Goal: Find specific page/section: Find specific page/section

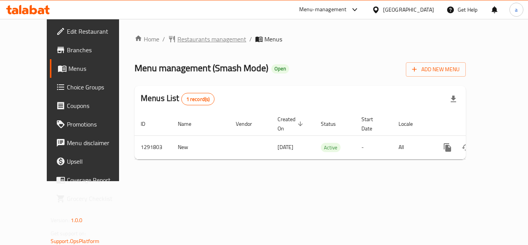
click at [197, 37] on span "Restaurants management" at bounding box center [211, 38] width 69 height 9
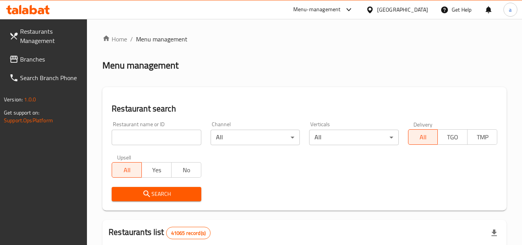
click at [159, 143] on input "search" at bounding box center [156, 136] width 89 height 15
paste input "698884"
type input "698884"
click button "Search" at bounding box center [156, 194] width 89 height 14
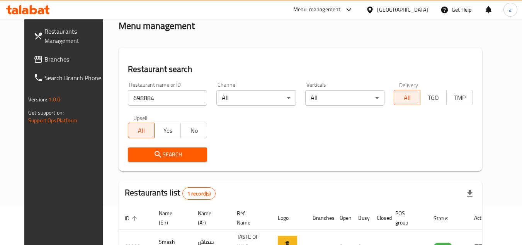
scroll to position [94, 0]
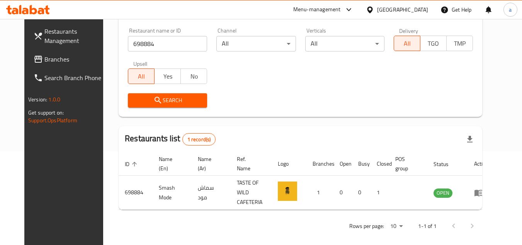
drag, startPoint x: 37, startPoint y: 55, endPoint x: 7, endPoint y: 60, distance: 30.6
click at [44, 55] on span "Branches" at bounding box center [74, 58] width 61 height 9
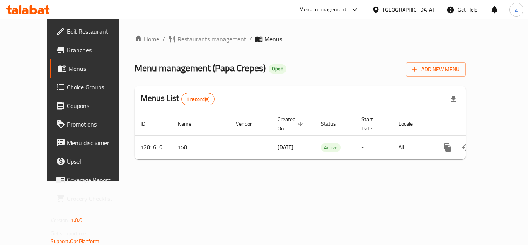
click at [180, 35] on span "Restaurants management" at bounding box center [211, 38] width 69 height 9
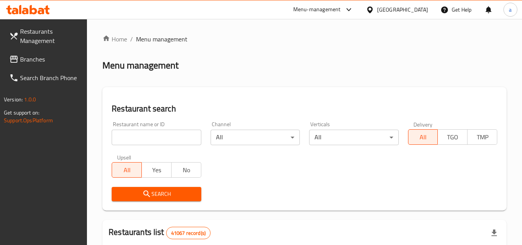
click at [139, 143] on input "search" at bounding box center [156, 136] width 89 height 15
paste input "694328"
type input "694328"
click button "Search" at bounding box center [156, 194] width 89 height 14
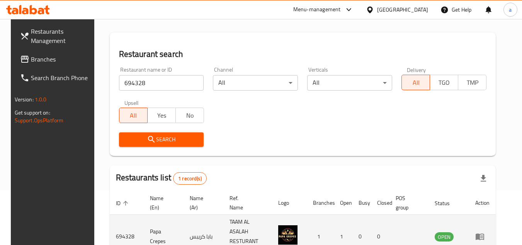
scroll to position [100, 0]
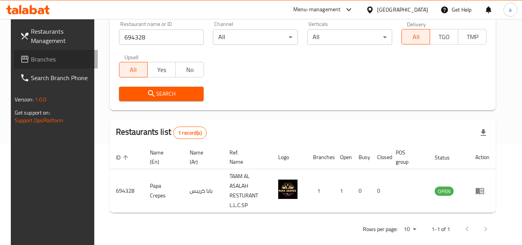
click at [62, 56] on span "Branches" at bounding box center [61, 58] width 61 height 9
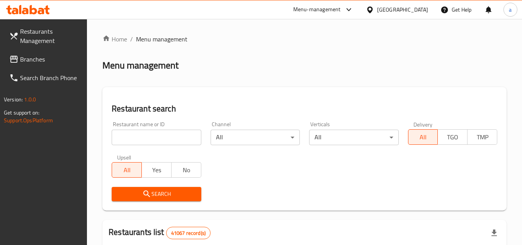
click at [176, 133] on input "search" at bounding box center [156, 136] width 89 height 15
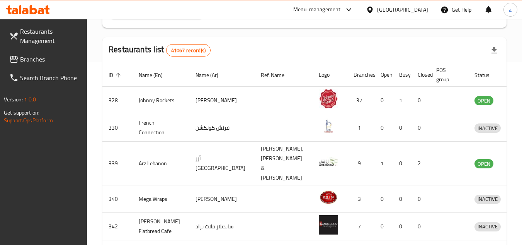
scroll to position [77, 0]
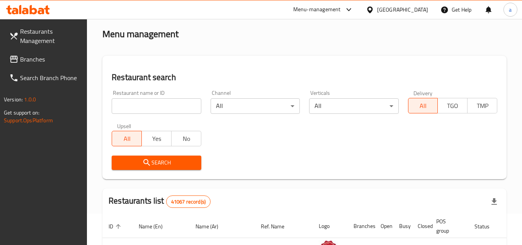
scroll to position [23, 0]
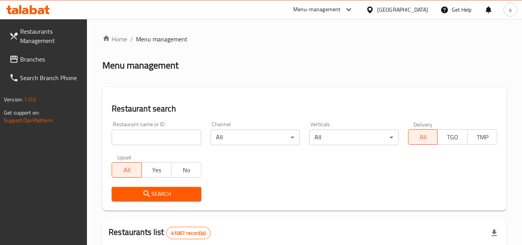
click at [140, 37] on span "Menu management" at bounding box center [161, 38] width 51 height 9
click at [64, 37] on span "Restaurants Management" at bounding box center [50, 36] width 61 height 19
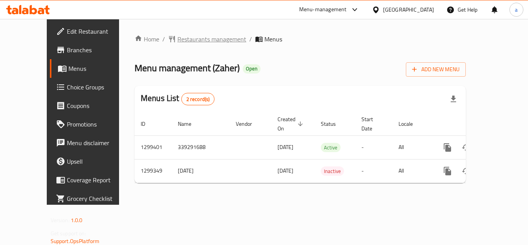
click at [193, 39] on span "Restaurants management" at bounding box center [211, 38] width 69 height 9
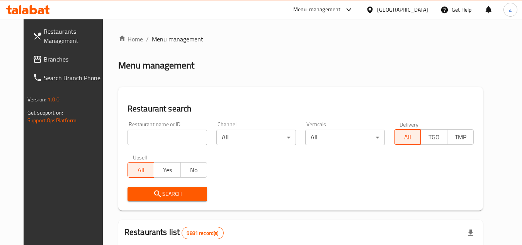
click at [169, 141] on input "search" at bounding box center [168, 136] width 80 height 15
paste input "701311"
type input "701311"
click button "Search" at bounding box center [168, 194] width 80 height 14
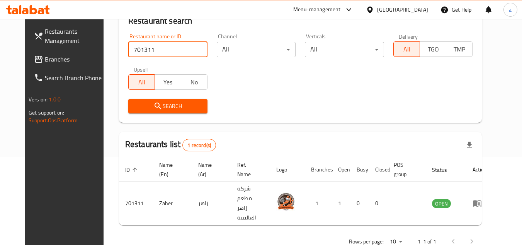
scroll to position [94, 0]
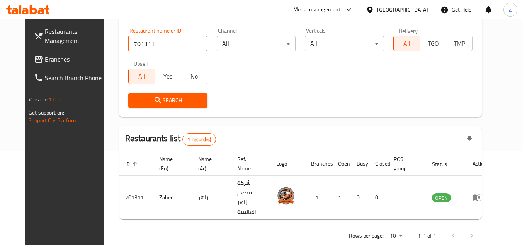
click at [45, 63] on span "Branches" at bounding box center [75, 58] width 61 height 9
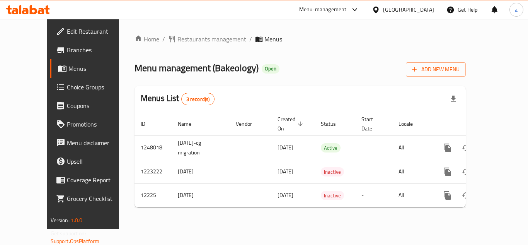
click at [178, 36] on span "Restaurants management" at bounding box center [211, 38] width 69 height 9
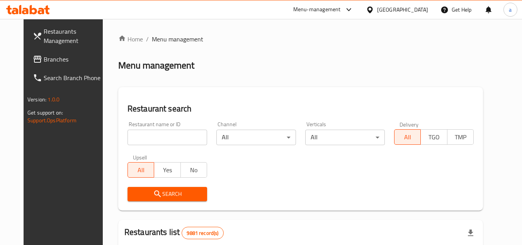
click at [147, 141] on input "search" at bounding box center [168, 136] width 80 height 15
paste input "7542"
type input "7542"
click button "Search" at bounding box center [168, 194] width 80 height 14
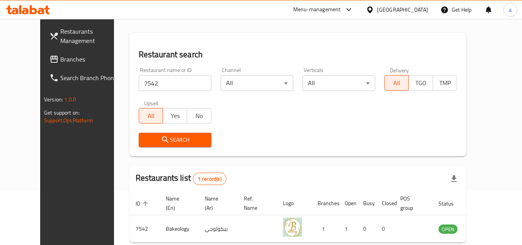
scroll to position [94, 0]
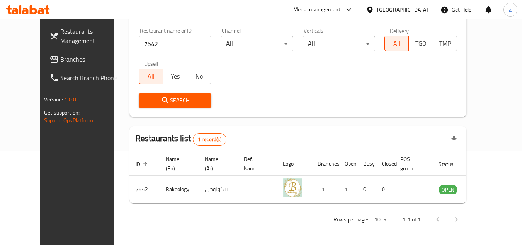
click at [49, 54] on link "Branches" at bounding box center [85, 59] width 84 height 19
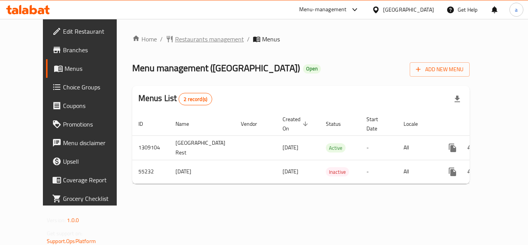
click at [181, 39] on span "Restaurants management" at bounding box center [209, 38] width 69 height 9
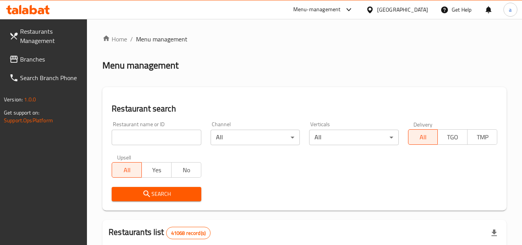
click at [173, 136] on input "search" at bounding box center [156, 136] width 89 height 15
paste input "27164"
type input "27164"
click button "Search" at bounding box center [156, 194] width 89 height 14
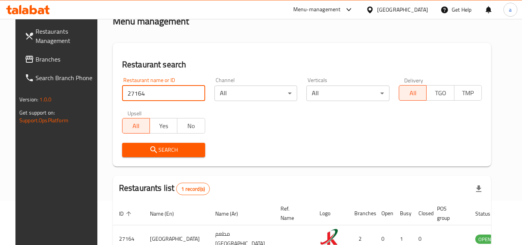
scroll to position [94, 0]
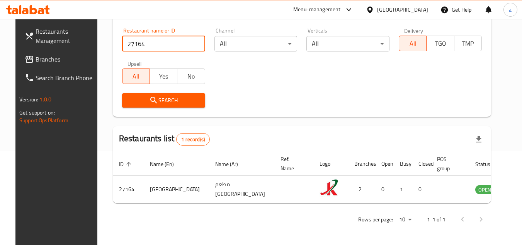
click at [72, 60] on span "Branches" at bounding box center [66, 58] width 61 height 9
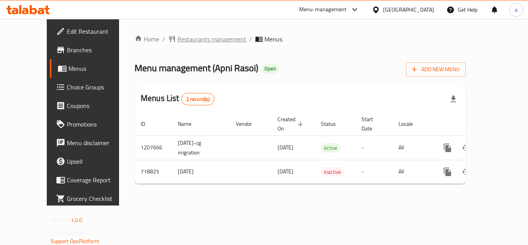
click at [177, 41] on span "Restaurants management" at bounding box center [211, 38] width 69 height 9
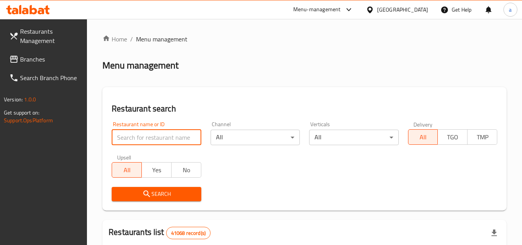
click at [145, 129] on input "search" at bounding box center [156, 136] width 89 height 15
paste input "645700"
type input "645700"
click button "Search" at bounding box center [156, 194] width 89 height 14
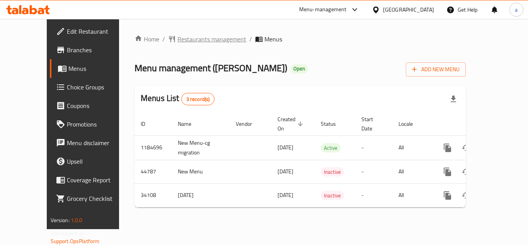
click at [192, 36] on span "Restaurants management" at bounding box center [211, 38] width 69 height 9
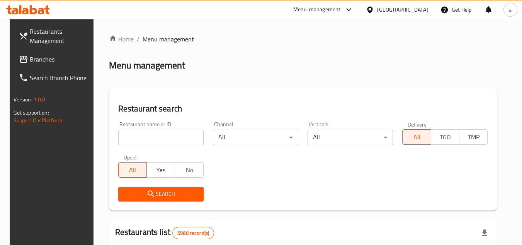
click at [159, 137] on input "search" at bounding box center [160, 136] width 85 height 15
paste input "17610"
type input "17610"
click button "Search" at bounding box center [160, 194] width 85 height 14
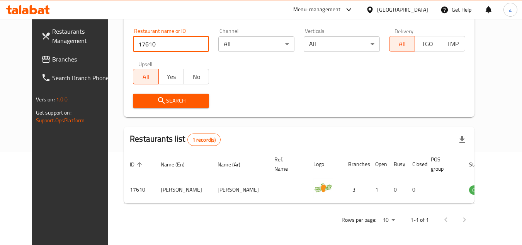
scroll to position [94, 0]
click at [57, 58] on span "Branches" at bounding box center [82, 58] width 61 height 9
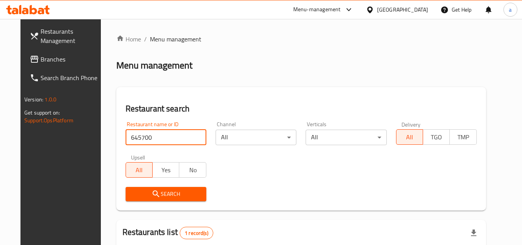
click at [56, 64] on link "Branches" at bounding box center [66, 59] width 84 height 19
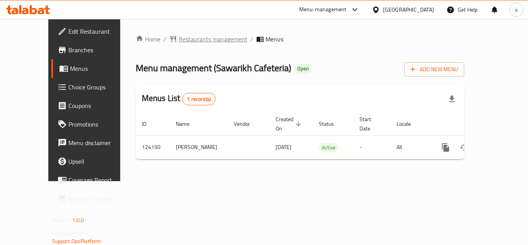
click at [170, 33] on div "Home / Restaurants management / Menus Menu management ( Sawarikh Cafeteria ) Op…" at bounding box center [300, 100] width 360 height 162
click at [179, 37] on span "Restaurants management" at bounding box center [213, 38] width 69 height 9
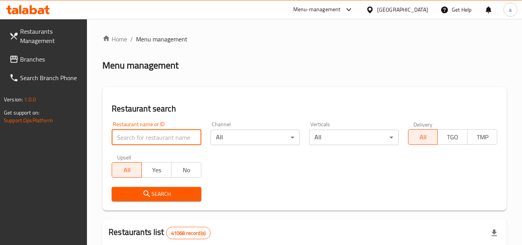
click at [125, 144] on input "search" at bounding box center [156, 136] width 89 height 15
paste input "608484"
type input "608484"
click button "Search" at bounding box center [156, 194] width 89 height 14
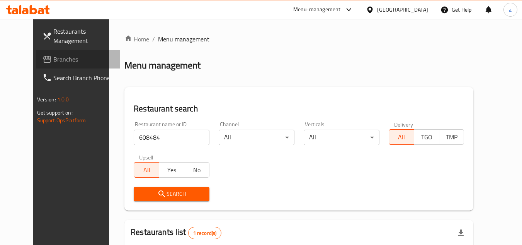
click at [54, 54] on link "Branches" at bounding box center [78, 59] width 84 height 19
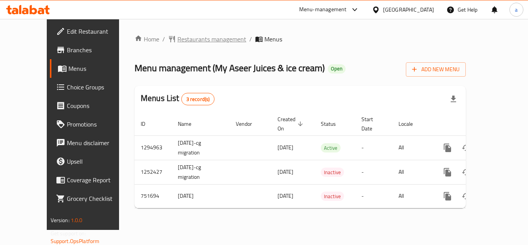
click at [177, 41] on span "Restaurants management" at bounding box center [211, 38] width 69 height 9
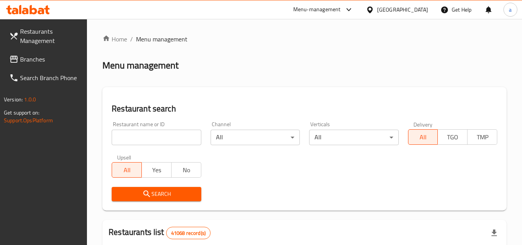
click at [127, 132] on input "search" at bounding box center [156, 136] width 89 height 15
paste input "649165"
type input "649165"
click button "Search" at bounding box center [156, 194] width 89 height 14
drag, startPoint x: 32, startPoint y: 62, endPoint x: 27, endPoint y: 33, distance: 29.3
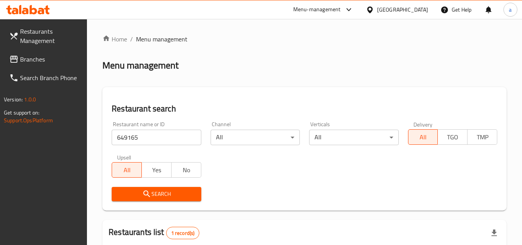
click at [32, 62] on span "Branches" at bounding box center [50, 58] width 61 height 9
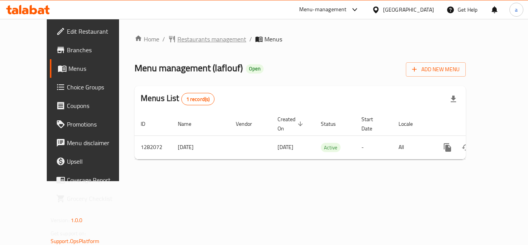
click at [177, 41] on span "Restaurants management" at bounding box center [211, 38] width 69 height 9
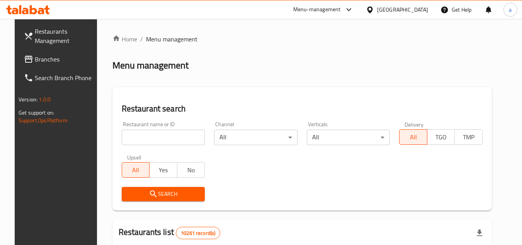
click at [130, 126] on div "Restaurant name or ID Restaurant name or ID" at bounding box center [163, 133] width 83 height 24
click at [134, 133] on input "search" at bounding box center [163, 136] width 83 height 15
paste input "694665"
type input "694665"
click button "Search" at bounding box center [163, 194] width 83 height 14
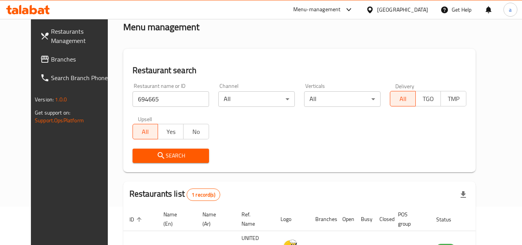
scroll to position [94, 0]
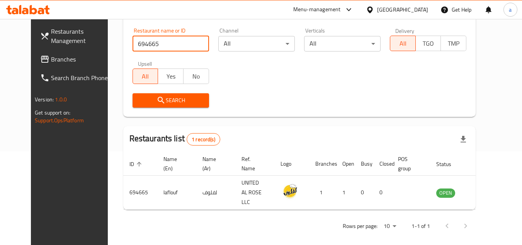
drag, startPoint x: 34, startPoint y: 61, endPoint x: 19, endPoint y: 64, distance: 15.8
click at [51, 61] on span "Branches" at bounding box center [81, 58] width 61 height 9
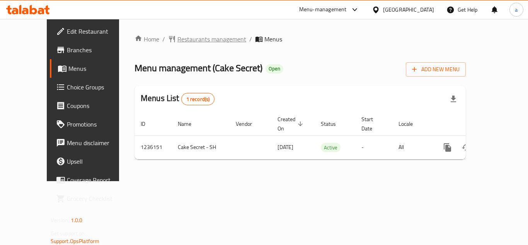
click at [177, 42] on span "Restaurants management" at bounding box center [211, 38] width 69 height 9
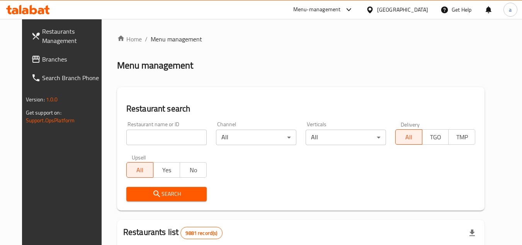
click at [134, 133] on input "search" at bounding box center [166, 136] width 80 height 15
paste input "679023"
type input "679023"
click button "Search" at bounding box center [166, 194] width 80 height 14
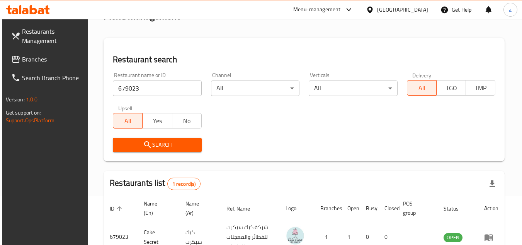
scroll to position [100, 0]
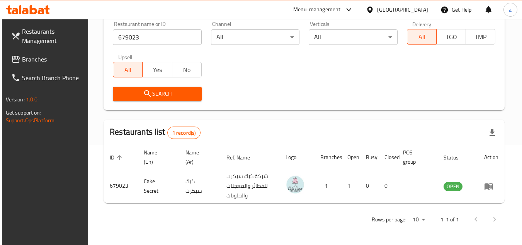
click at [47, 58] on span "Branches" at bounding box center [52, 58] width 61 height 9
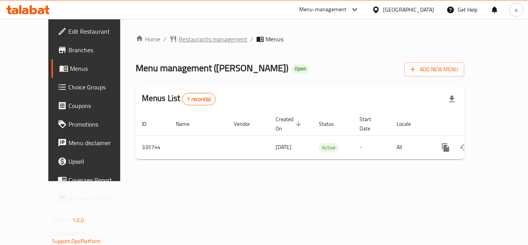
click at [179, 34] on span "Restaurants management" at bounding box center [213, 38] width 69 height 9
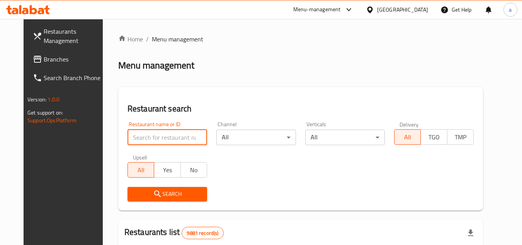
click at [161, 141] on input "search" at bounding box center [168, 136] width 80 height 15
paste input "630095"
type input "630095"
click button "Search" at bounding box center [168, 194] width 80 height 14
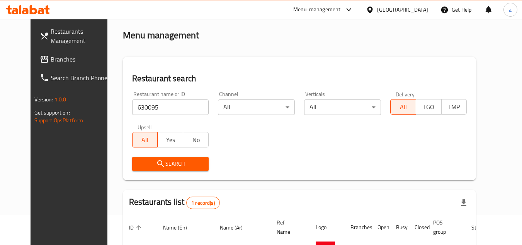
scroll to position [94, 0]
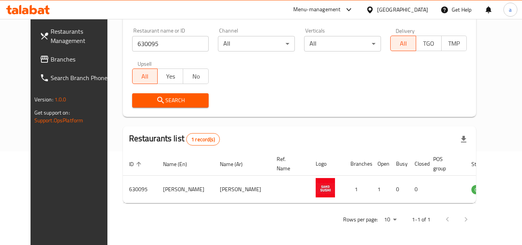
click at [51, 58] on span "Branches" at bounding box center [81, 58] width 61 height 9
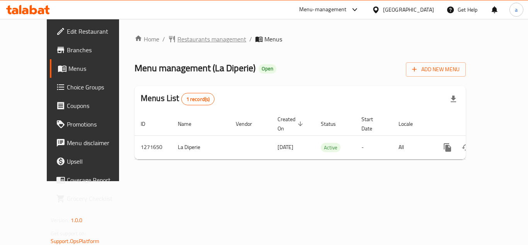
click at [177, 41] on span "Restaurants management" at bounding box center [211, 38] width 69 height 9
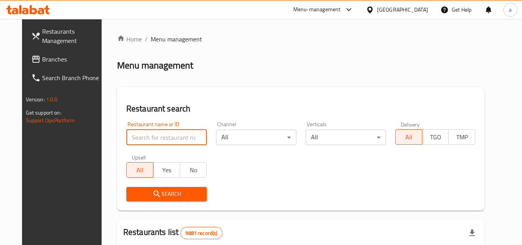
click at [150, 142] on input "search" at bounding box center [166, 136] width 80 height 15
paste input "689839"
type input "689839"
click button "Search" at bounding box center [166, 194] width 80 height 14
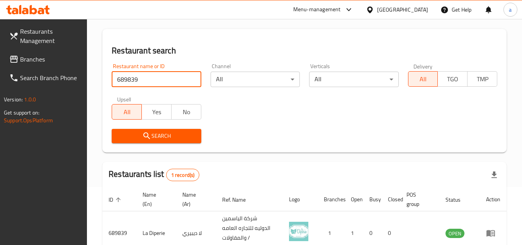
scroll to position [110, 0]
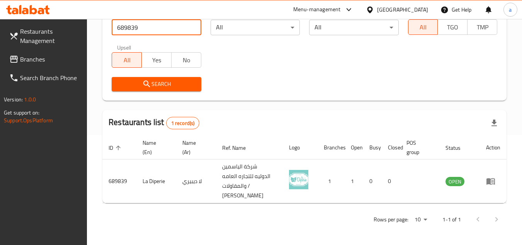
click at [44, 58] on span "Branches" at bounding box center [50, 58] width 61 height 9
